Goal: Task Accomplishment & Management: Manage account settings

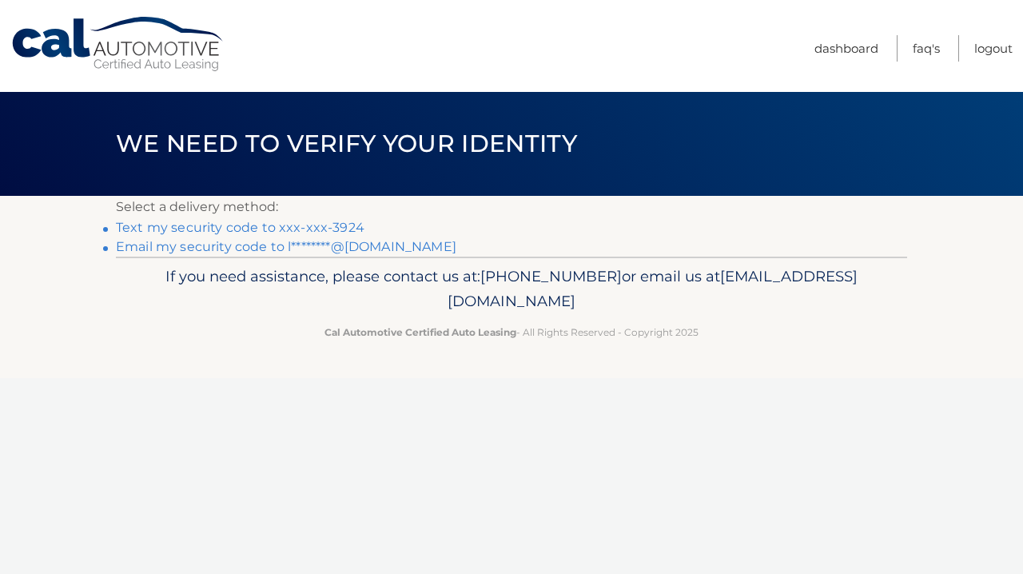
click at [709, 297] on p "If you need assistance, please contact us at: [PHONE_NUMBER] or email us at [EM…" at bounding box center [511, 289] width 770 height 51
click at [315, 227] on link "Text my security code to xxx-xxx-3924" at bounding box center [240, 227] width 249 height 15
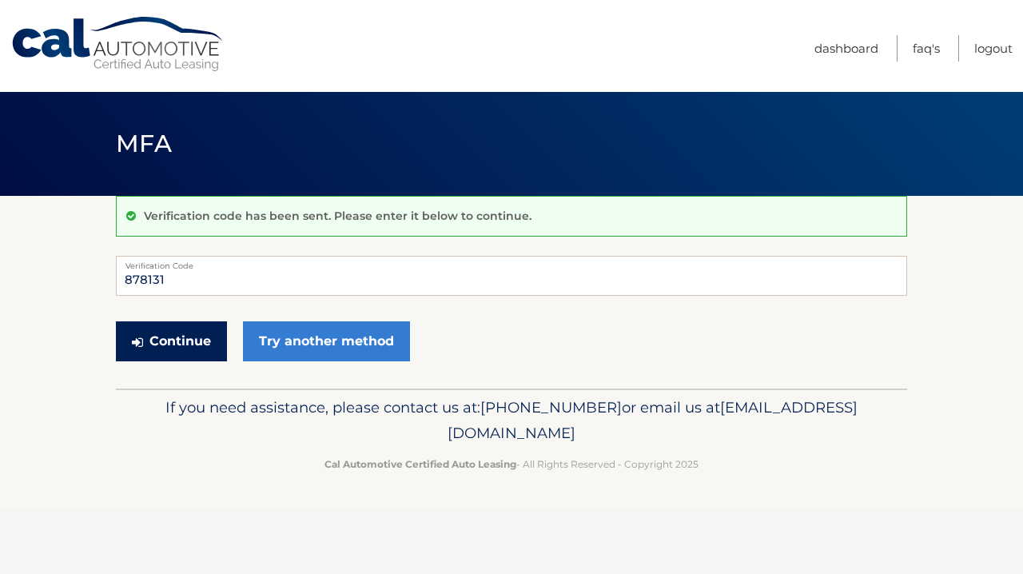
type input "878131"
click at [190, 348] on button "Continue" at bounding box center [171, 341] width 111 height 40
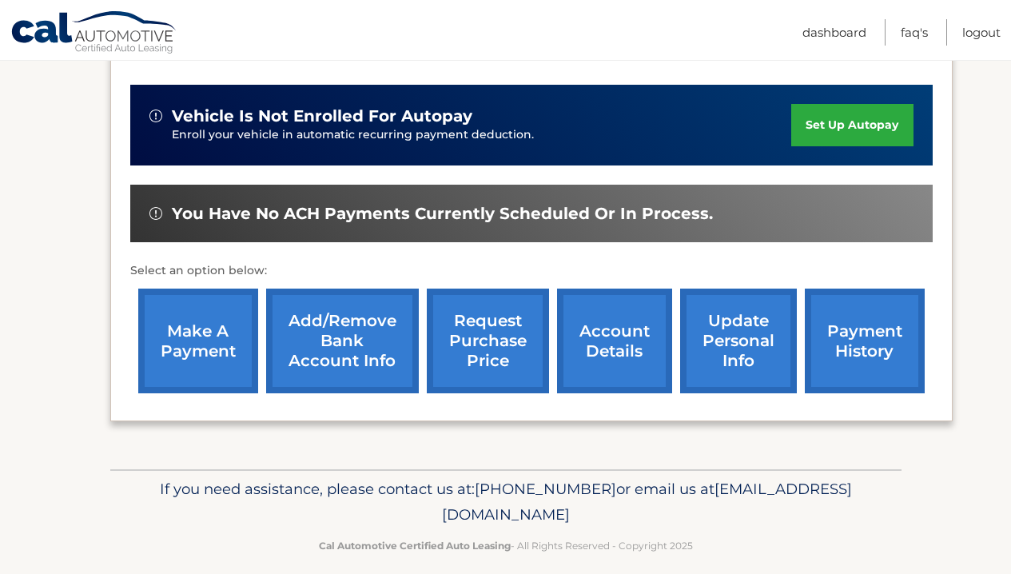
scroll to position [384, 0]
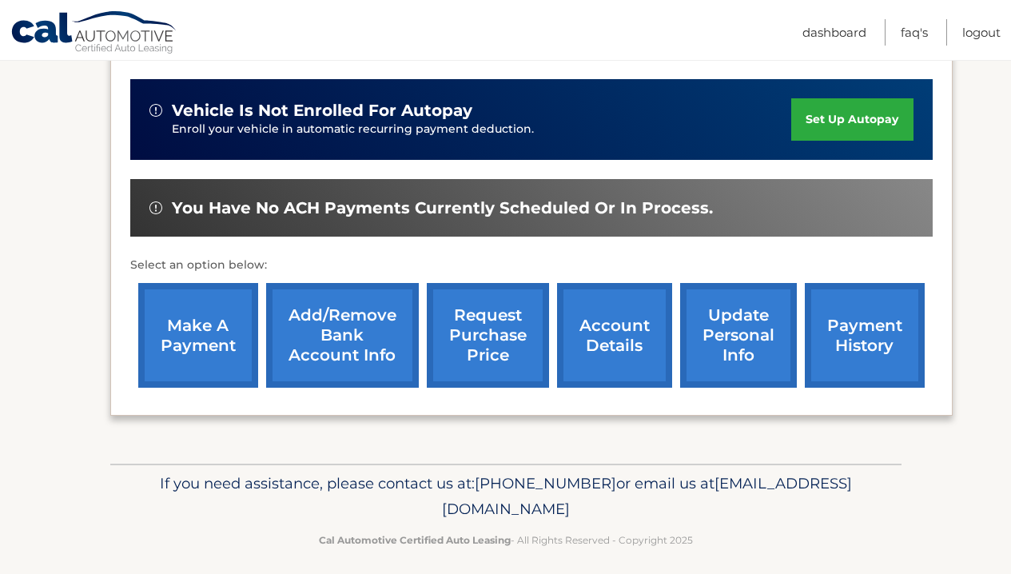
click at [205, 345] on link "make a payment" at bounding box center [198, 335] width 120 height 105
click at [78, 212] on section "my vehicles Add a new lease lease account #44455789255 vehicle 2025 Ford Escape…" at bounding box center [505, 137] width 1011 height 651
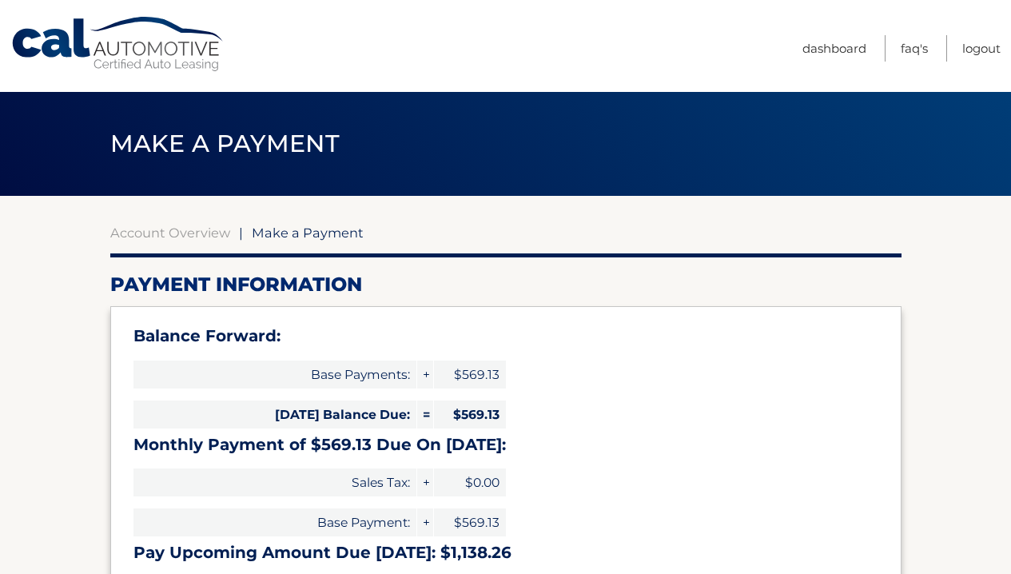
select select "ODRhNzNjNzAtYzAxNi00YzQ3LTkwNTktNjAxNWY1NDVkODQz"
click at [832, 50] on link "Dashboard" at bounding box center [834, 48] width 64 height 26
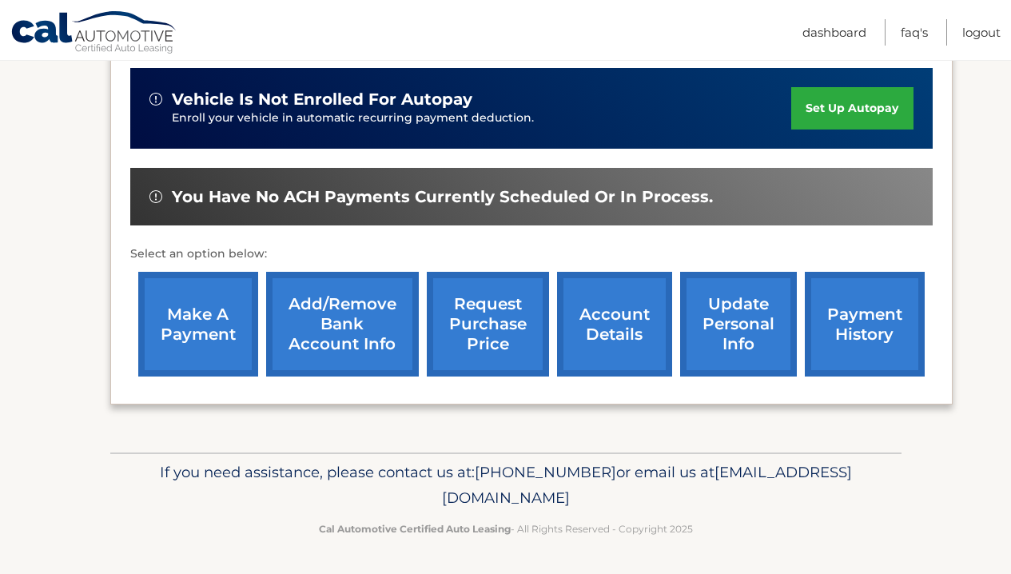
scroll to position [391, 0]
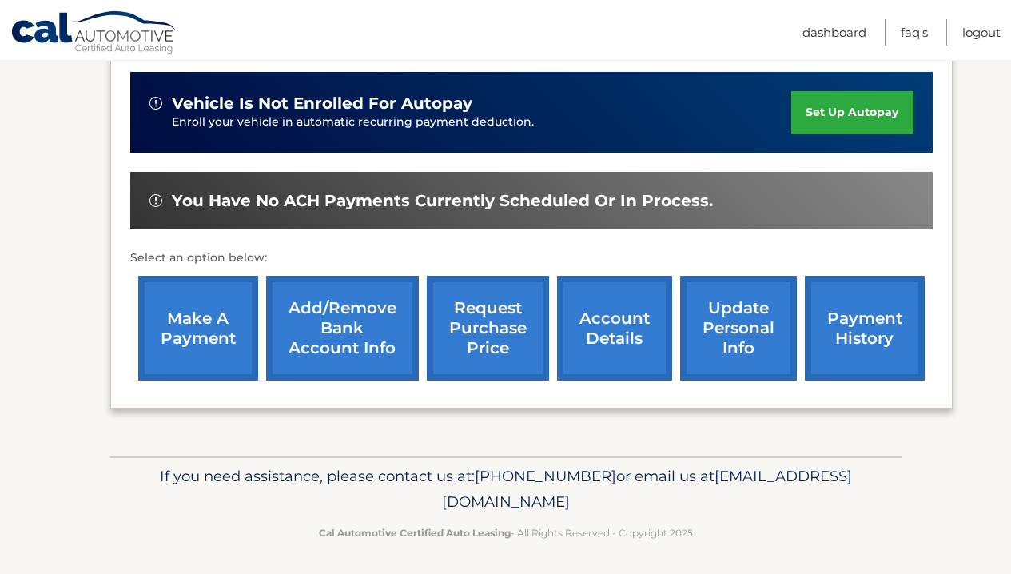
click at [611, 332] on link "account details" at bounding box center [614, 328] width 115 height 105
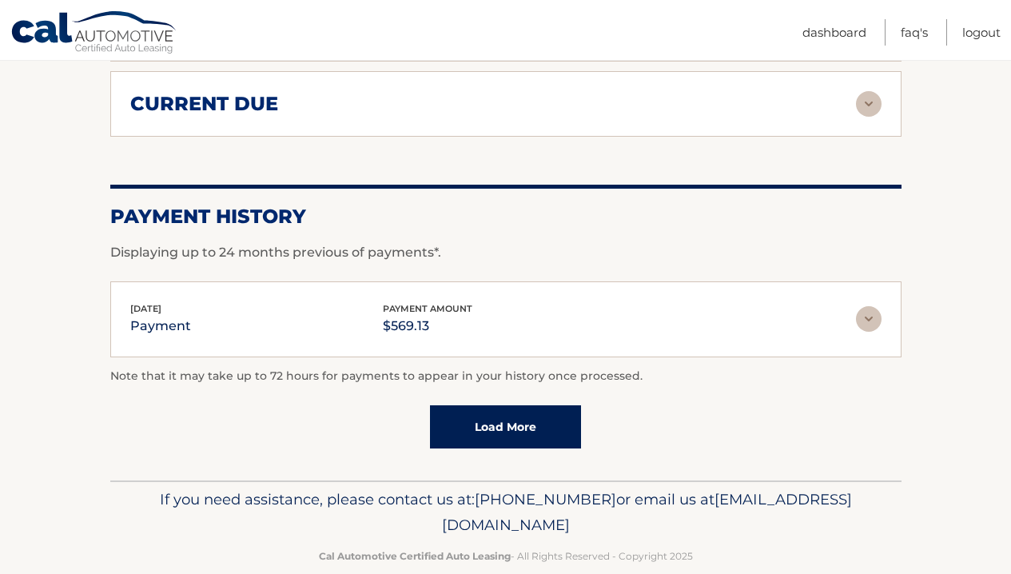
scroll to position [1141, 0]
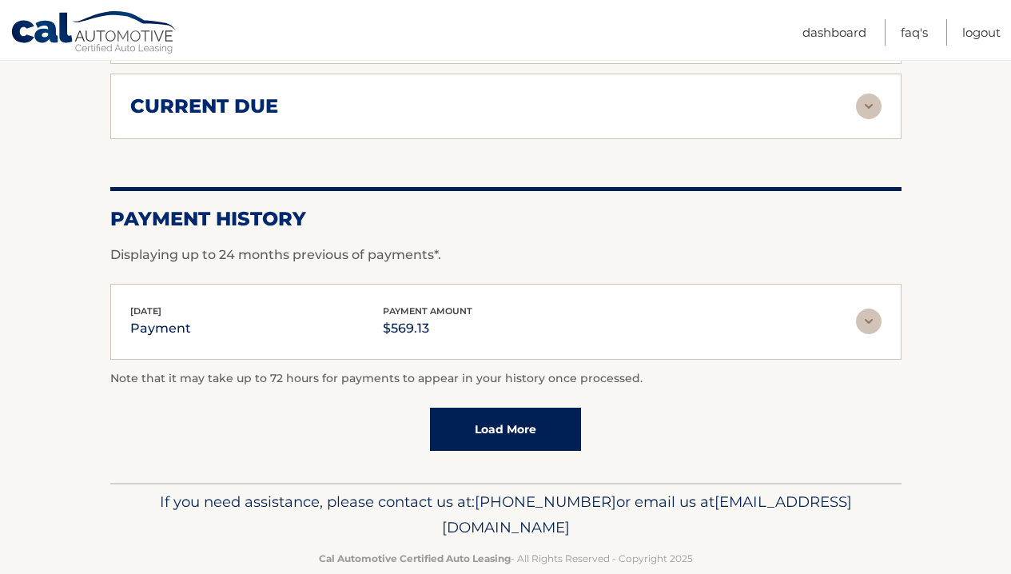
click at [479, 433] on link "Load More" at bounding box center [505, 429] width 151 height 43
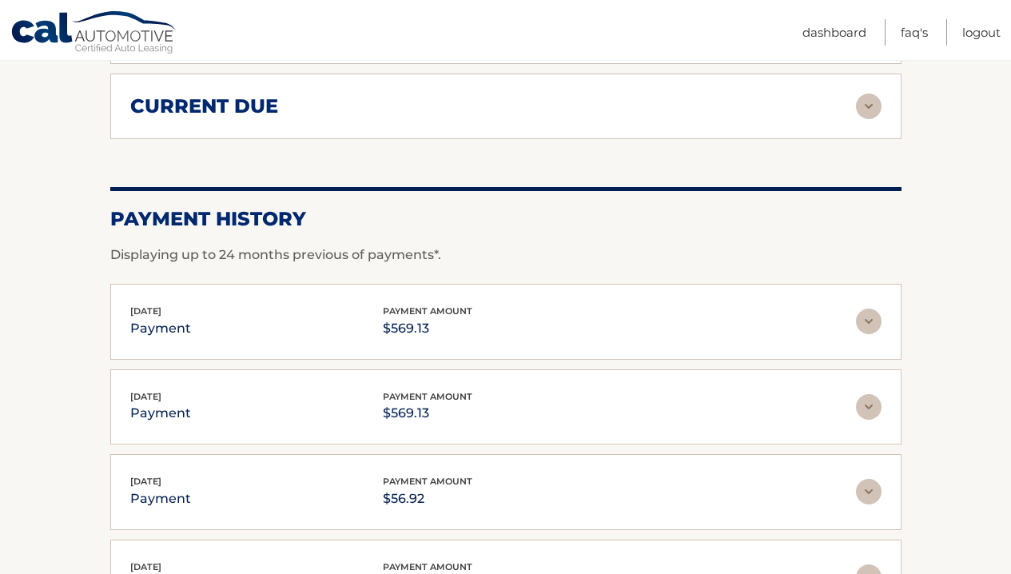
click at [867, 320] on img at bounding box center [869, 321] width 26 height 26
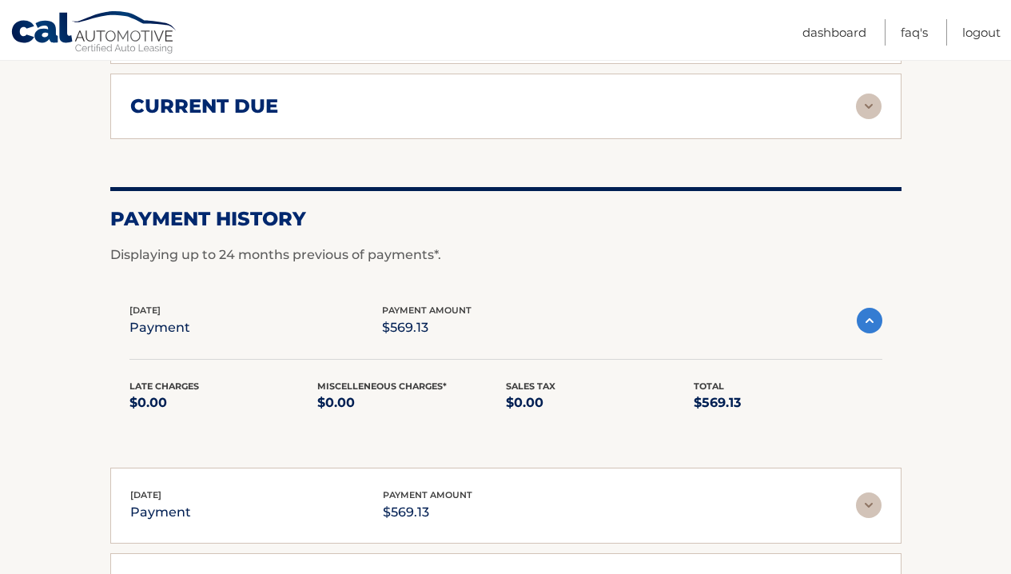
click at [867, 322] on img at bounding box center [870, 321] width 26 height 26
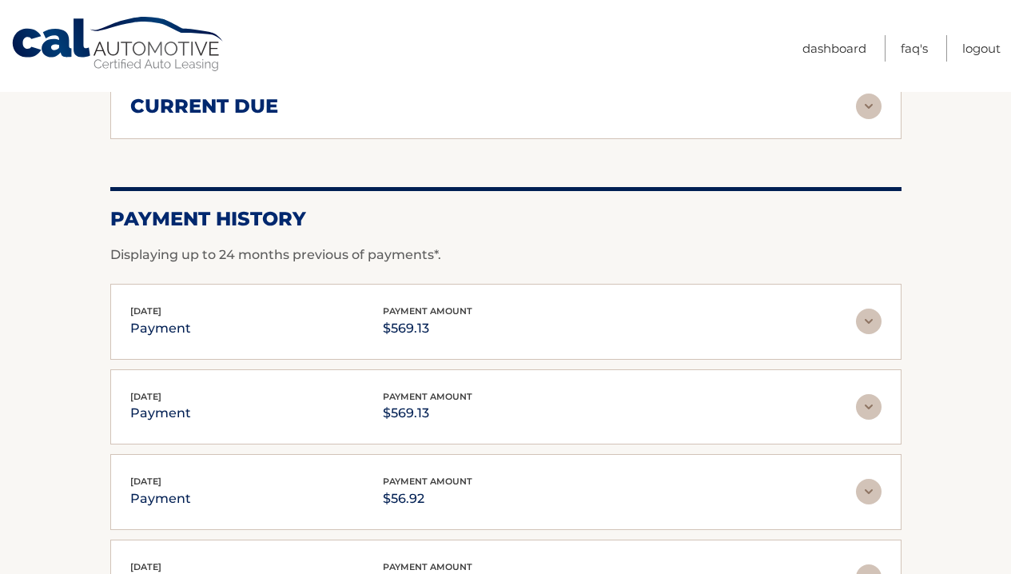
scroll to position [0, 0]
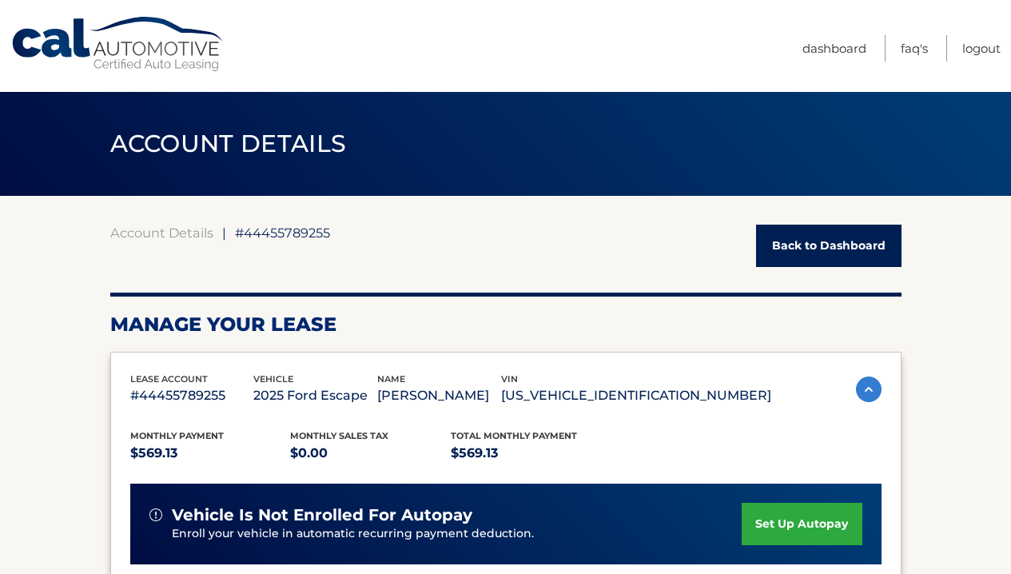
click at [821, 234] on link "Back to Dashboard" at bounding box center [828, 246] width 145 height 42
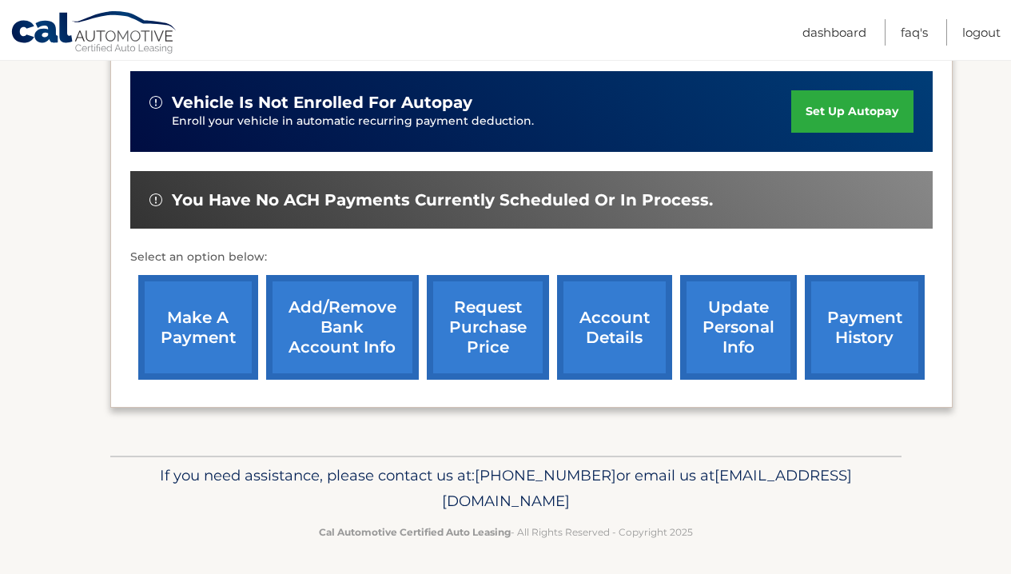
scroll to position [391, 0]
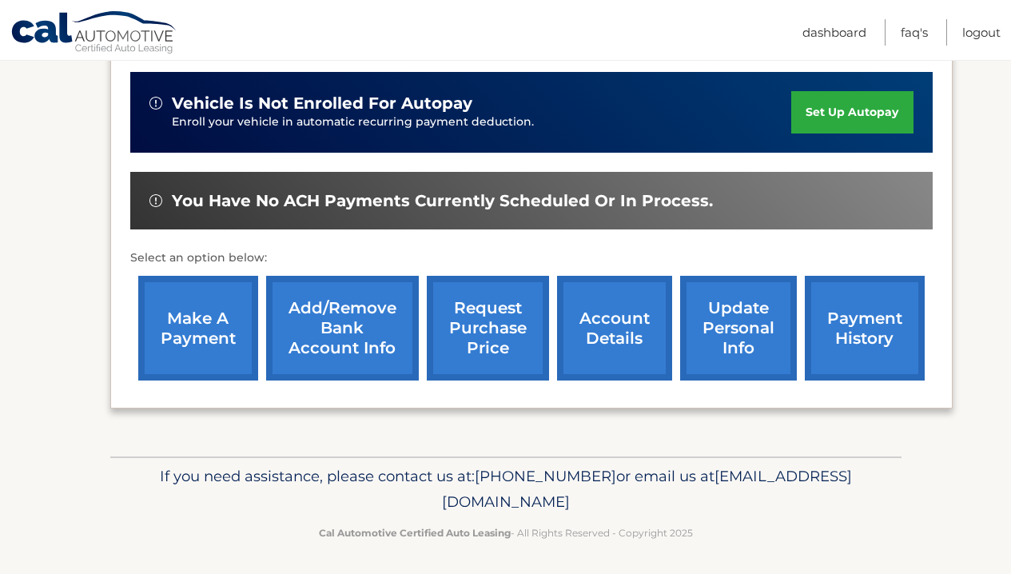
click at [125, 371] on div "lease account #44455789255 vehicle 2025 Ford Escape name LISA HEWITT vin 1FMCU9…" at bounding box center [531, 174] width 842 height 469
click at [773, 310] on link "update personal info" at bounding box center [738, 328] width 117 height 105
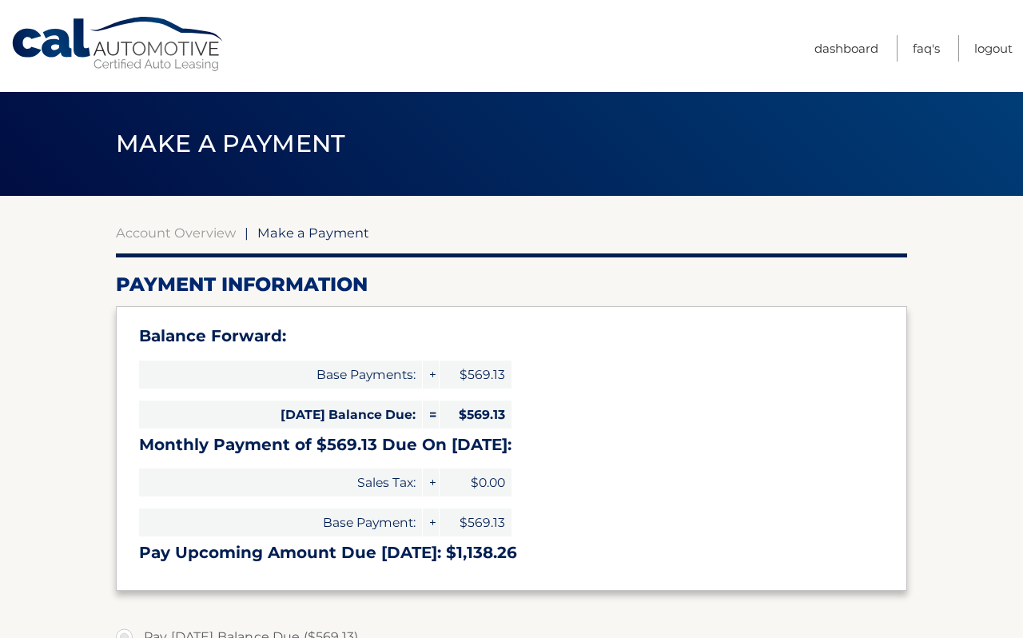
select select "ODRhNzNjNzAtYzAxNi00YzQ3LTkwNTktNjAxNWY1NDVkODQz"
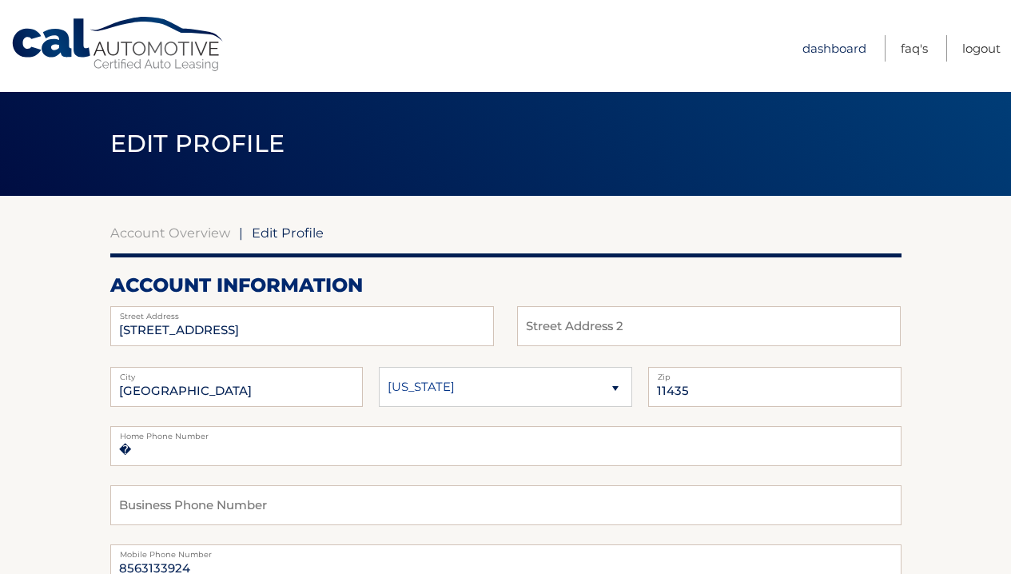
click at [842, 40] on link "Dashboard" at bounding box center [834, 48] width 64 height 26
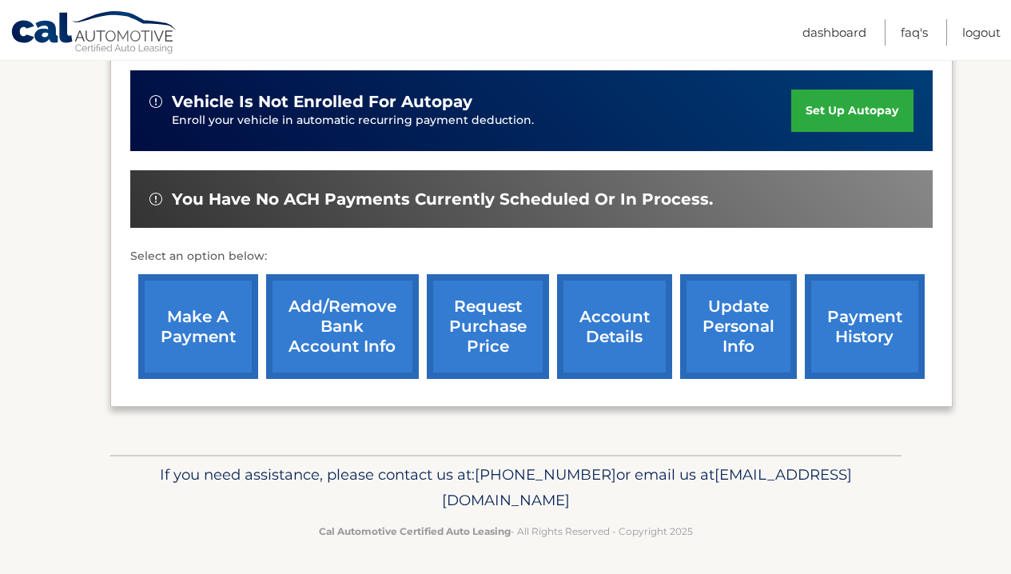
scroll to position [391, 0]
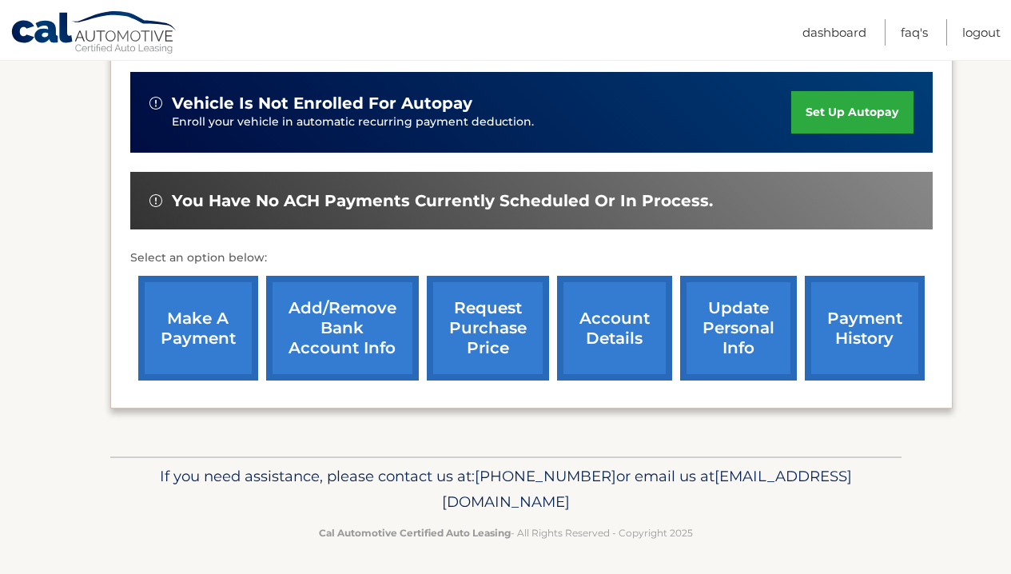
click at [631, 319] on link "account details" at bounding box center [614, 328] width 115 height 105
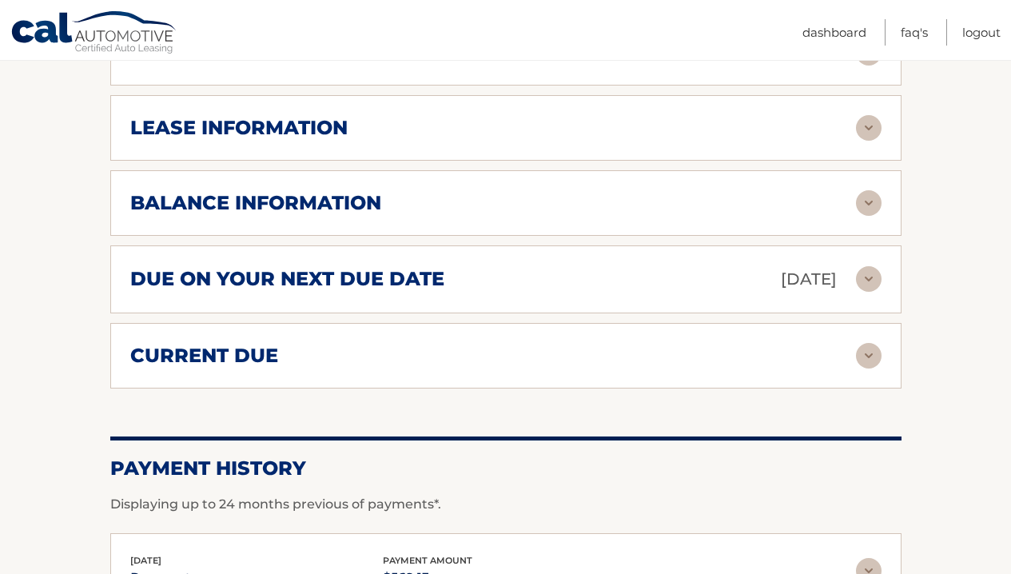
scroll to position [887, 0]
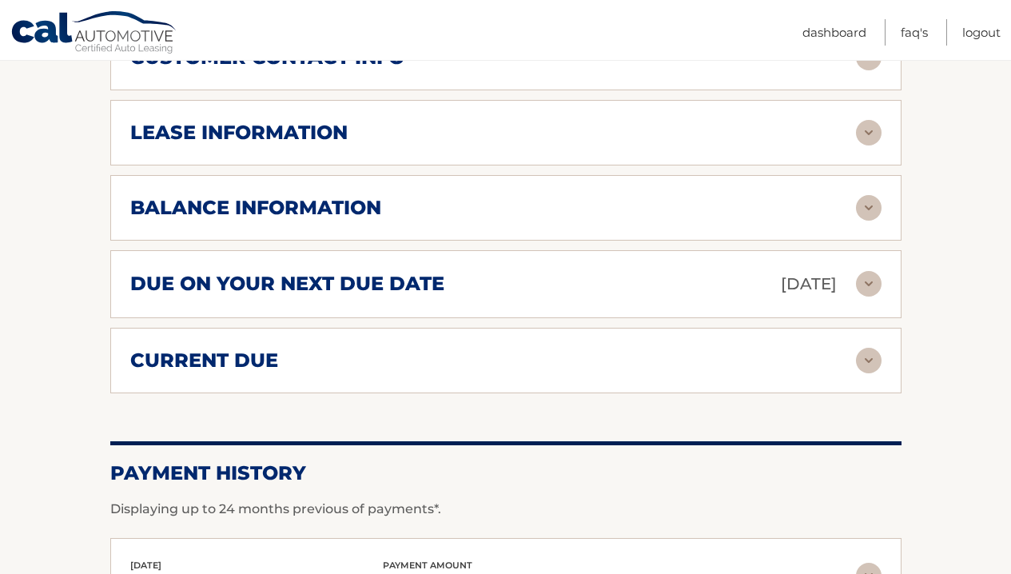
click at [869, 357] on img at bounding box center [869, 361] width 26 height 26
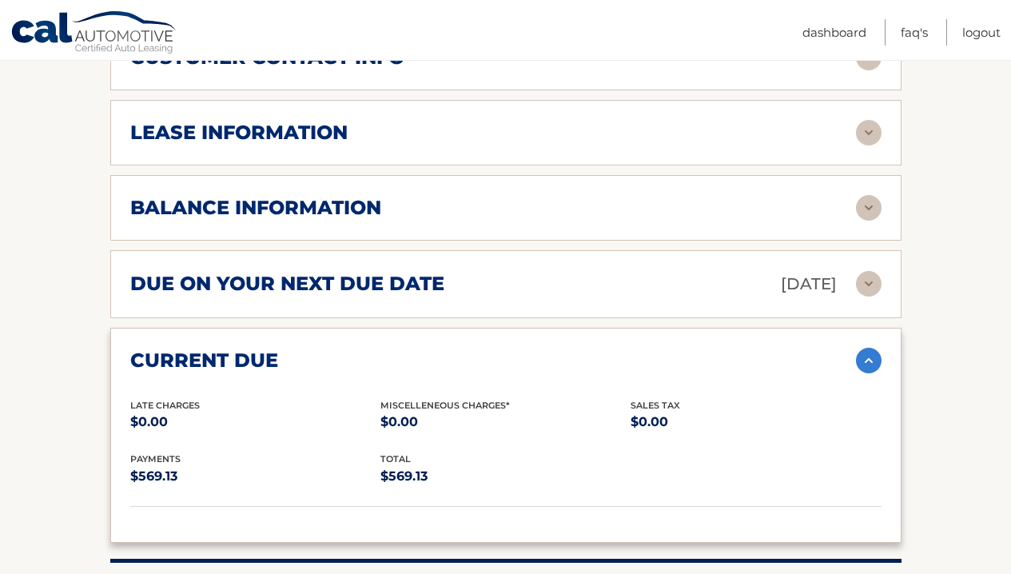
click at [869, 357] on img at bounding box center [869, 361] width 26 height 26
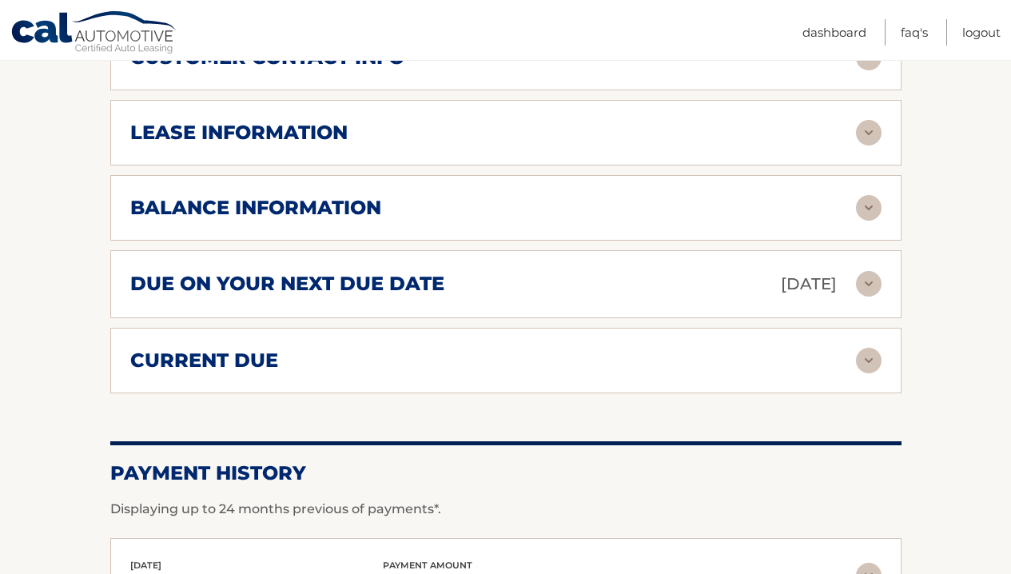
click at [861, 213] on img at bounding box center [869, 208] width 26 height 26
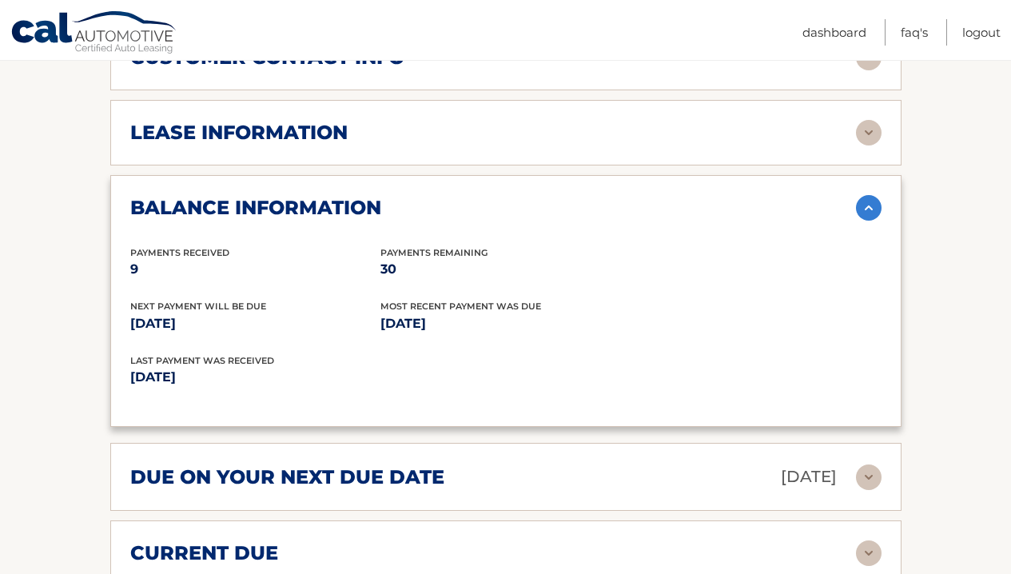
click at [990, 271] on section "Account Details | #44455789255 Back to Dashboard Manage Your Lease lease accoun…" at bounding box center [505, 119] width 1011 height 1621
click at [872, 213] on img at bounding box center [869, 208] width 26 height 26
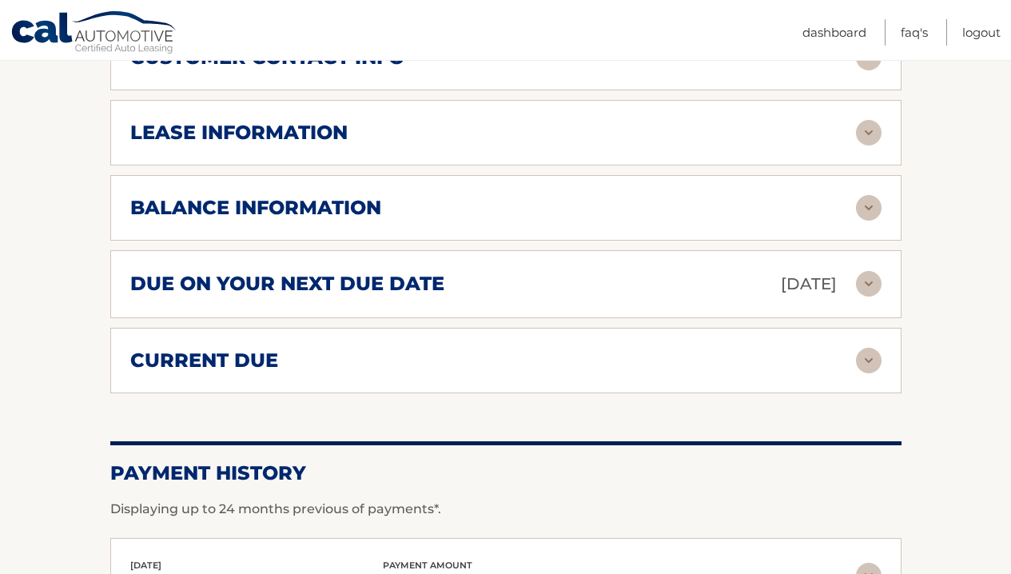
click at [868, 281] on img at bounding box center [869, 284] width 26 height 26
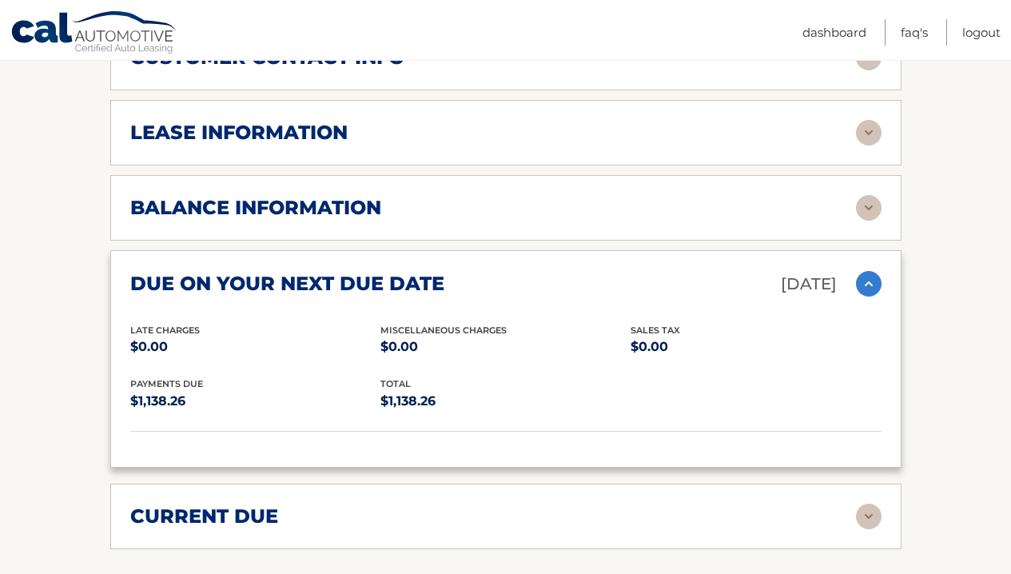
click at [928, 292] on section "Account Details | #44455789255 Back to Dashboard Manage Your Lease lease accoun…" at bounding box center [505, 101] width 1011 height 1584
click at [973, 36] on link "Logout" at bounding box center [981, 32] width 38 height 26
